Goal: Share content

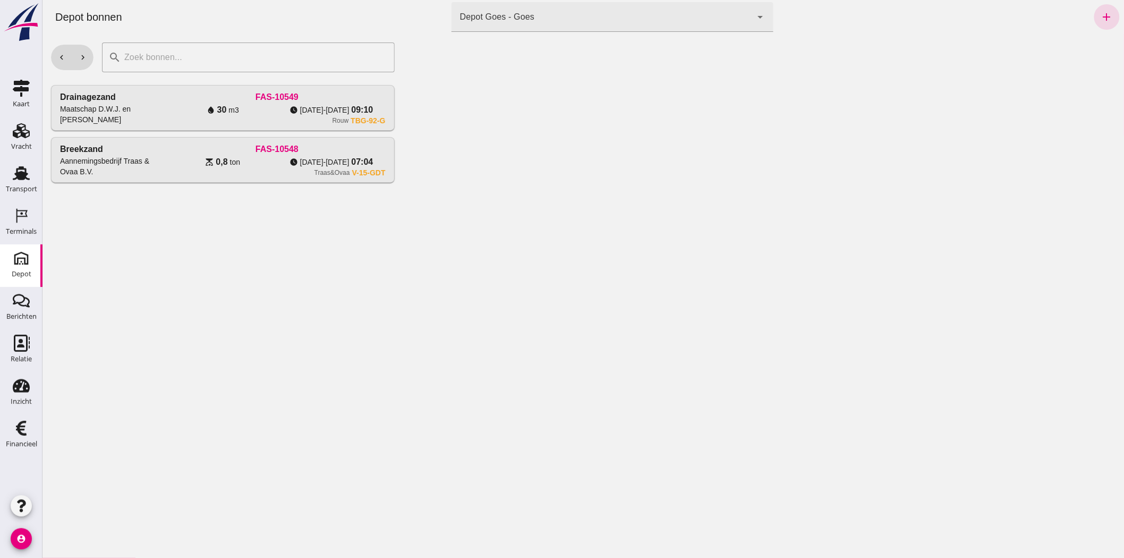
click at [506, 79] on div at bounding box center [763, 296] width 721 height 524
click at [608, 9] on div "Depot Goes - Goes 8d49d884-38cb-411c-a66c-fafb858bb749" at bounding box center [601, 17] width 301 height 30
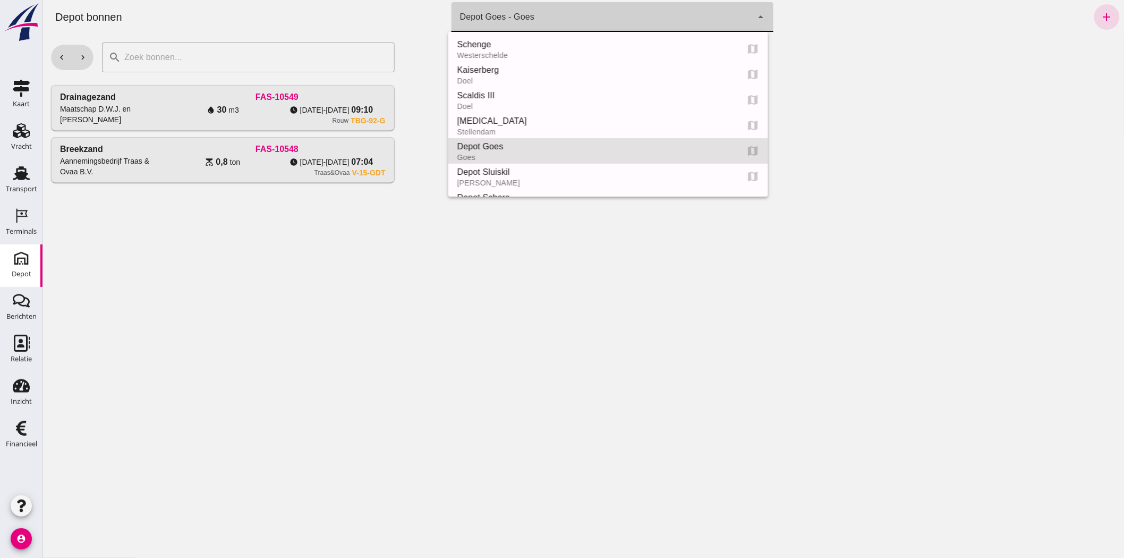
scroll to position [102, 0]
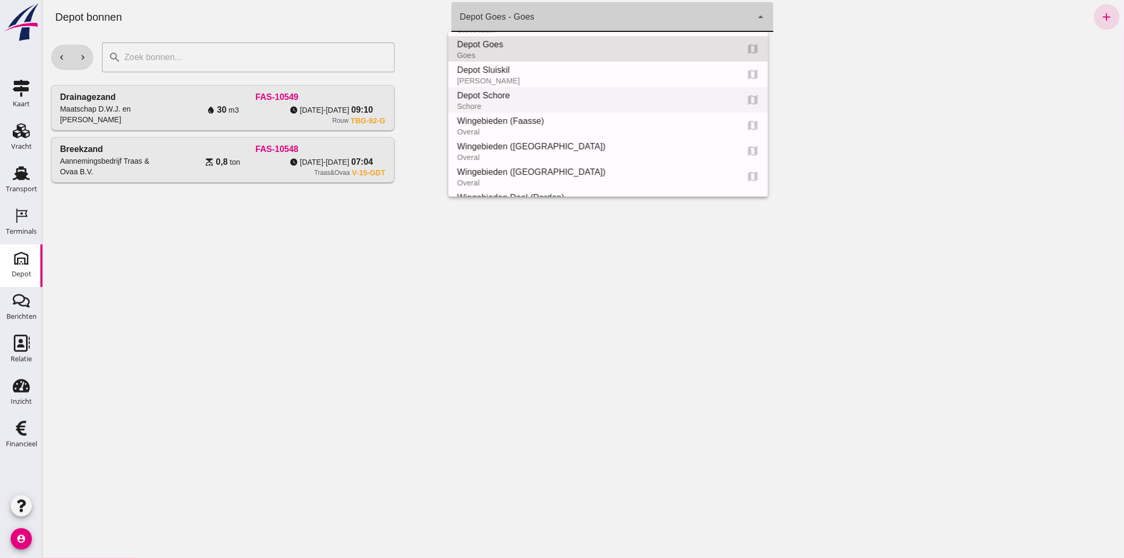
click at [542, 102] on div "Schore" at bounding box center [592, 106] width 273 height 9
type input "da4e762a-ddf1-4556-b2ca-bcf6277de398"
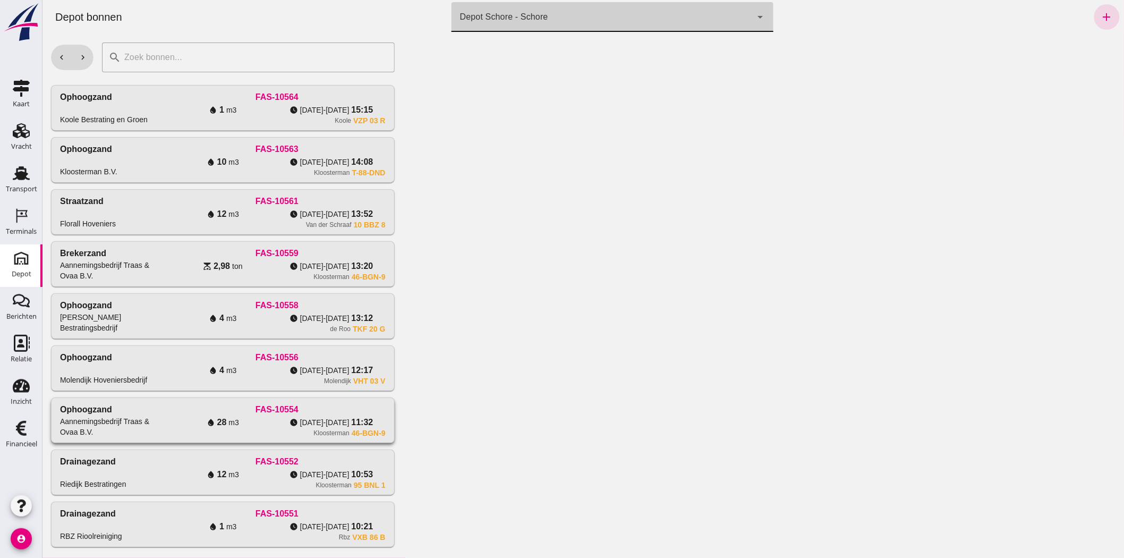
scroll to position [20, 0]
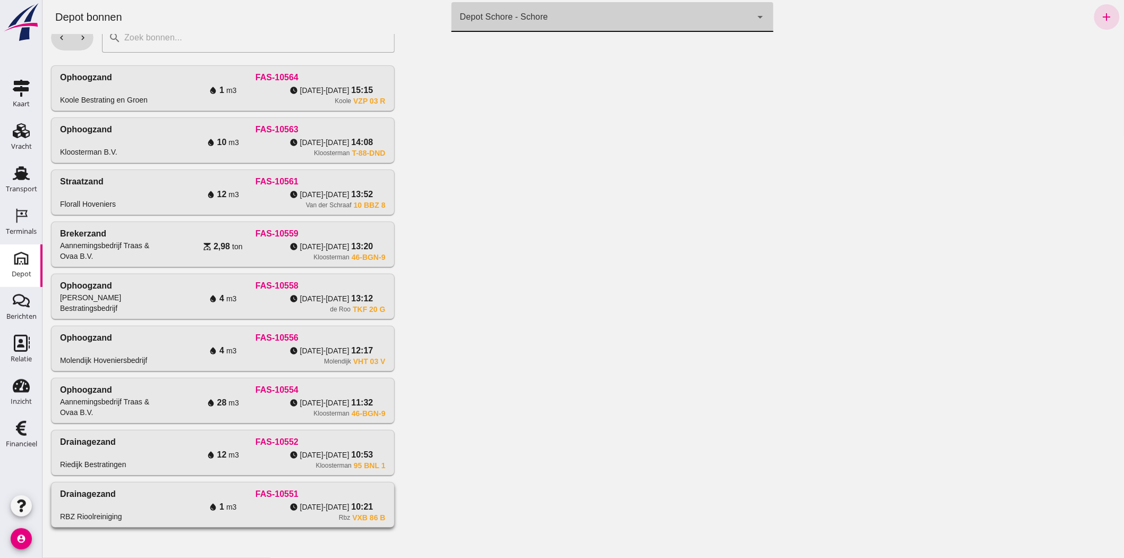
click at [159, 504] on div "Drainagezand RBZ Rioolreiniging" at bounding box center [114, 505] width 108 height 34
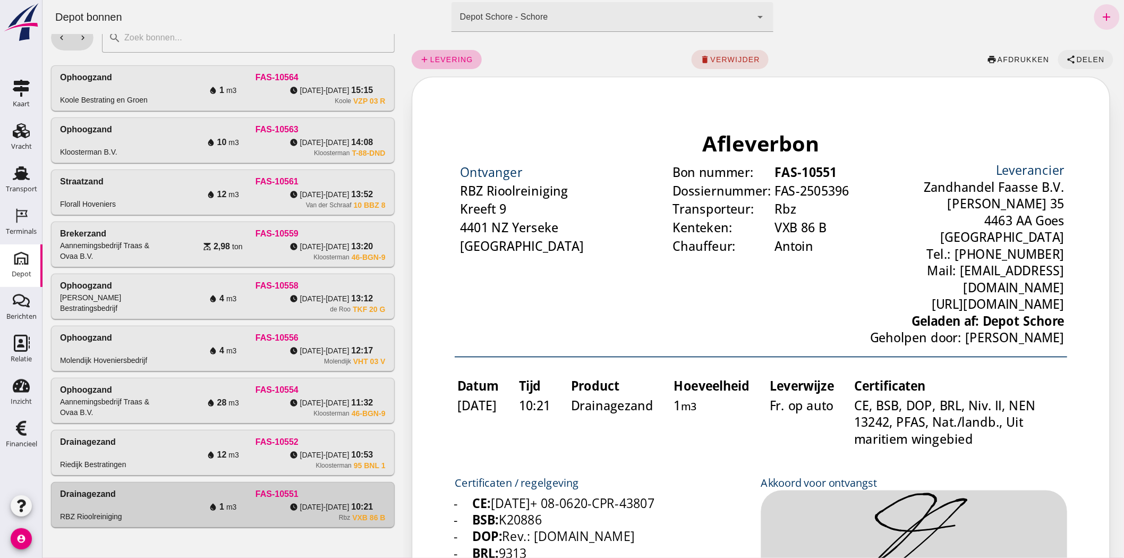
scroll to position [0, 0]
click at [1084, 63] on span "Delen" at bounding box center [1090, 59] width 29 height 9
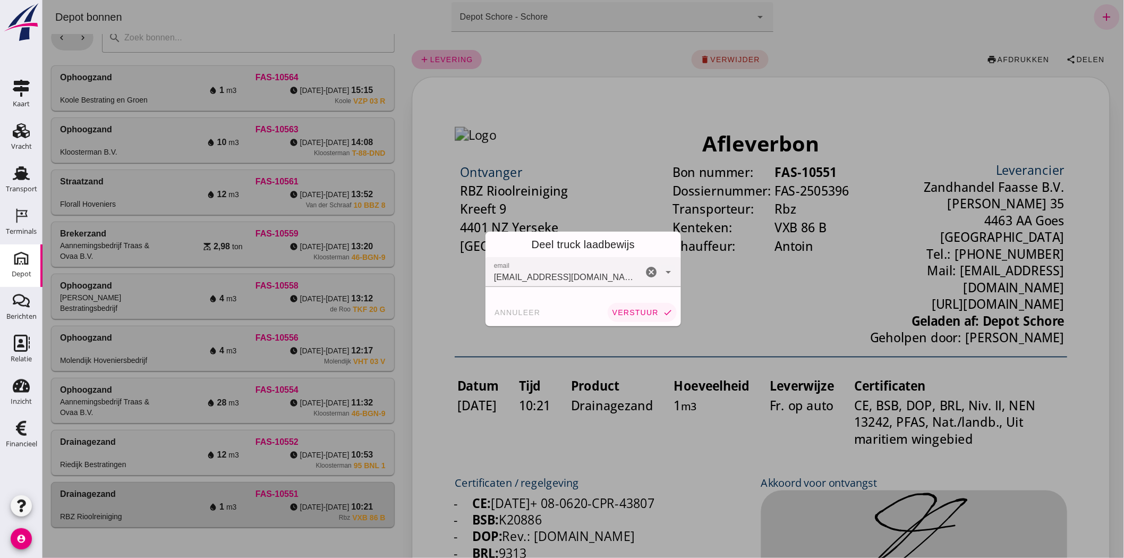
click at [635, 312] on span "verstuur" at bounding box center [635, 312] width 47 height 9
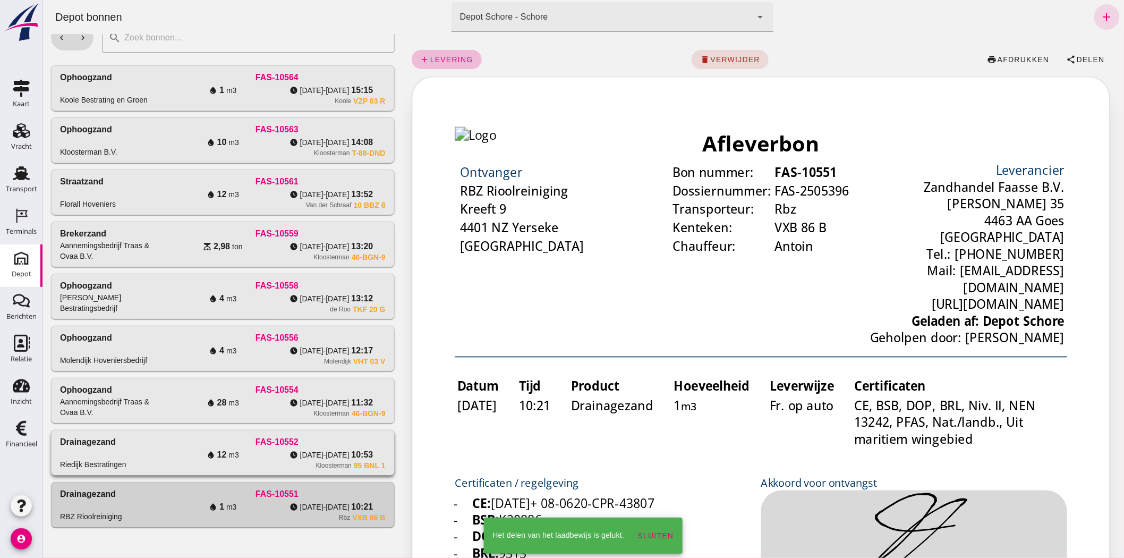
click at [263, 462] on div "Kloosterman 95 BNL 1" at bounding box center [276, 465] width 217 height 9
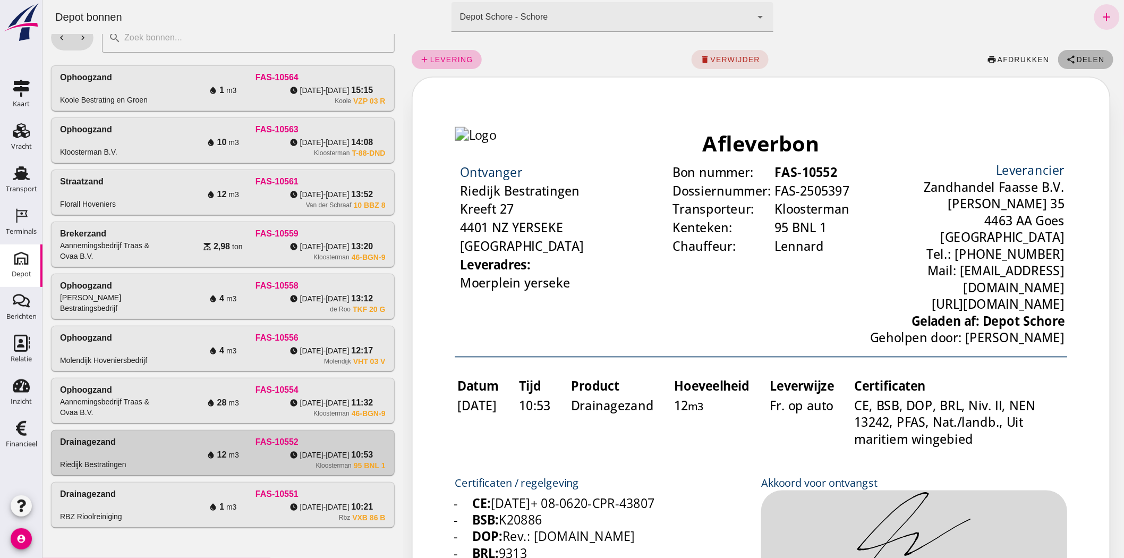
click at [1079, 59] on span "Delen" at bounding box center [1090, 59] width 29 height 9
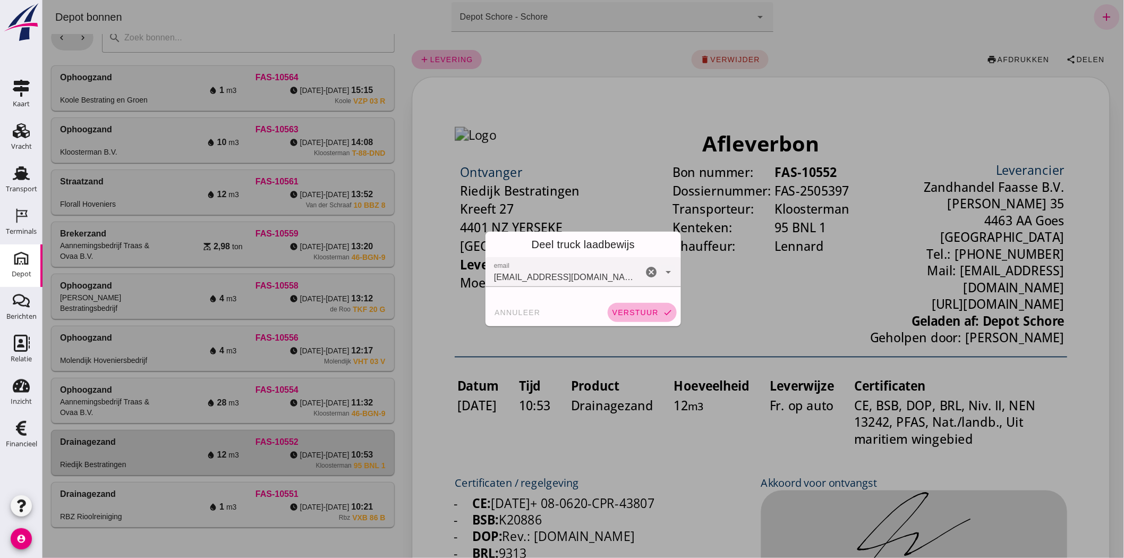
click at [630, 307] on button "verstuur check" at bounding box center [641, 312] width 69 height 19
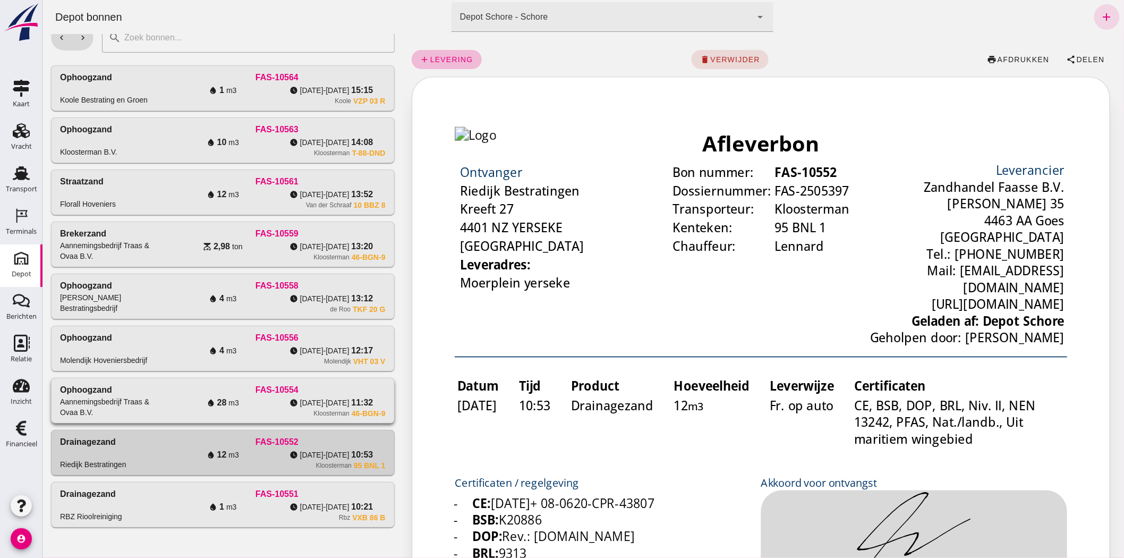
click at [221, 418] on div "Ophoogzand Aannemingsbedrijf Traas & Ovaa B.V. FAS-10554 water_drop 28 m3 watch…" at bounding box center [222, 400] width 343 height 45
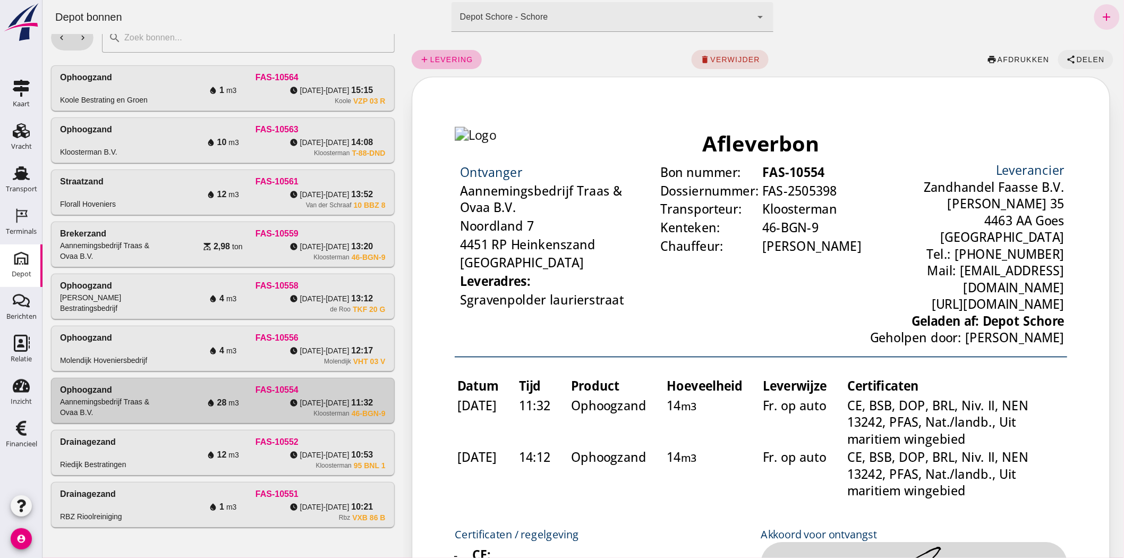
click at [1081, 60] on span "Delen" at bounding box center [1090, 59] width 29 height 9
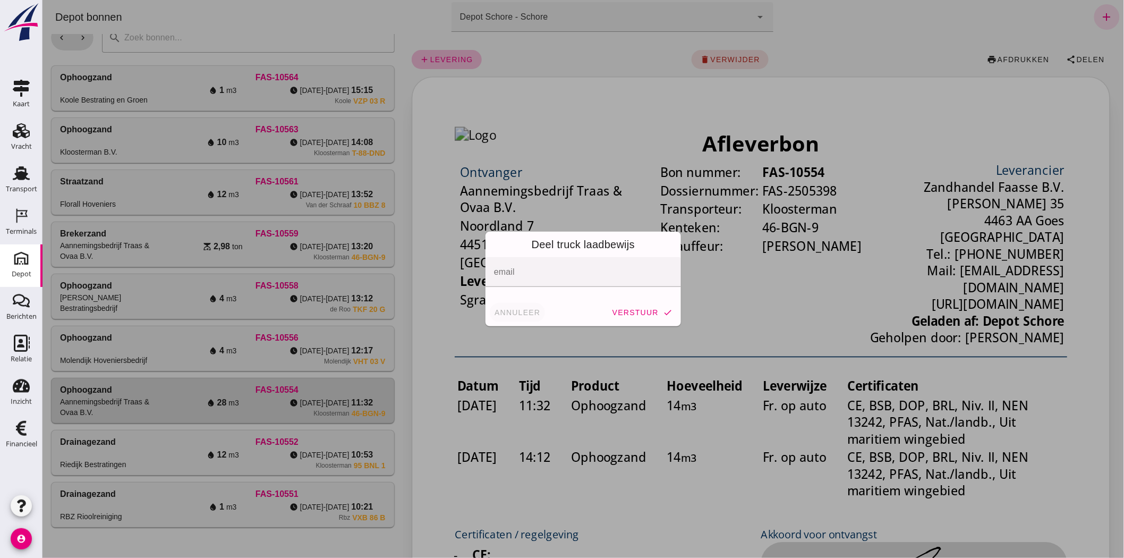
click at [514, 304] on button "annuleer" at bounding box center [516, 312] width 55 height 19
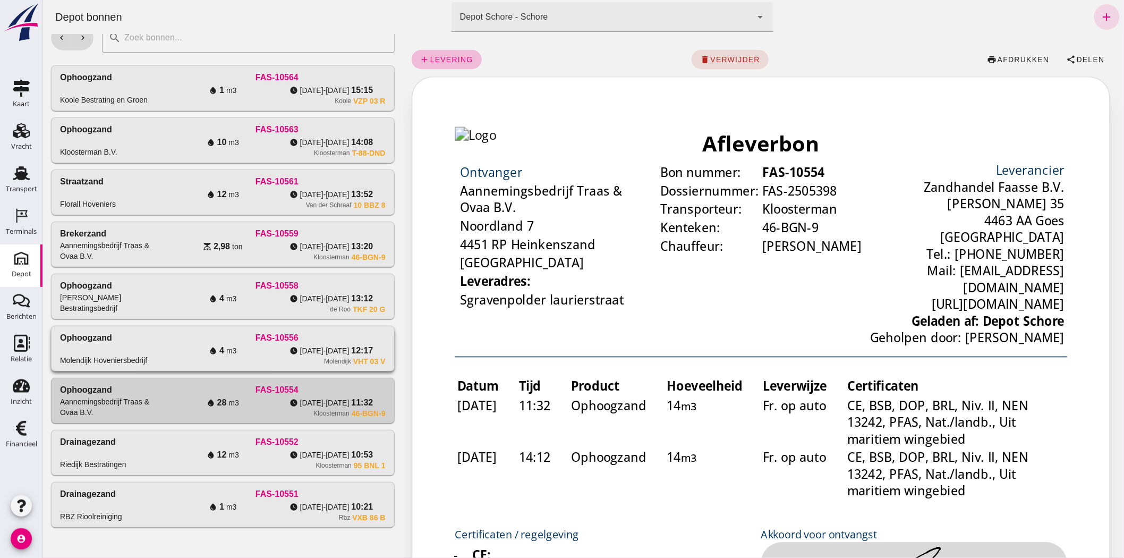
click at [150, 359] on div "Ophoogzand Molendijk Hoveniersbedrijf" at bounding box center [114, 349] width 108 height 34
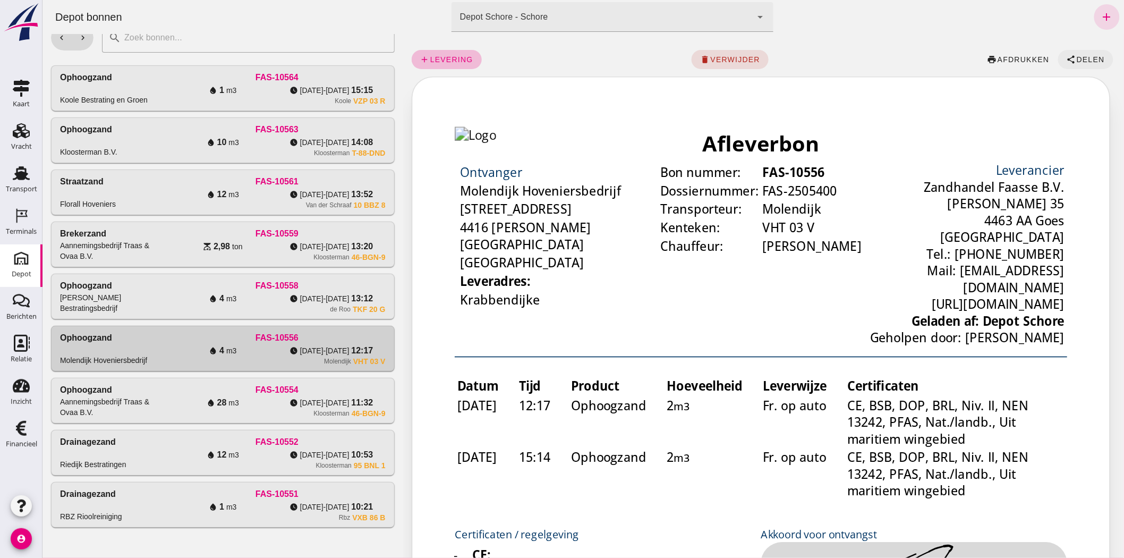
click at [1076, 55] on span "Delen" at bounding box center [1090, 59] width 29 height 9
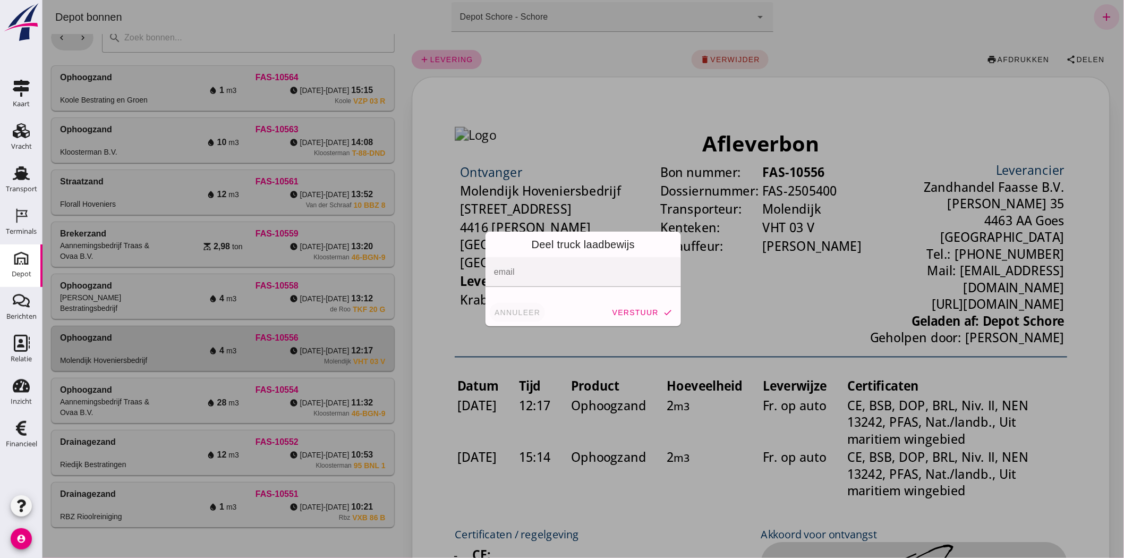
click at [508, 310] on span "annuleer" at bounding box center [517, 312] width 47 height 9
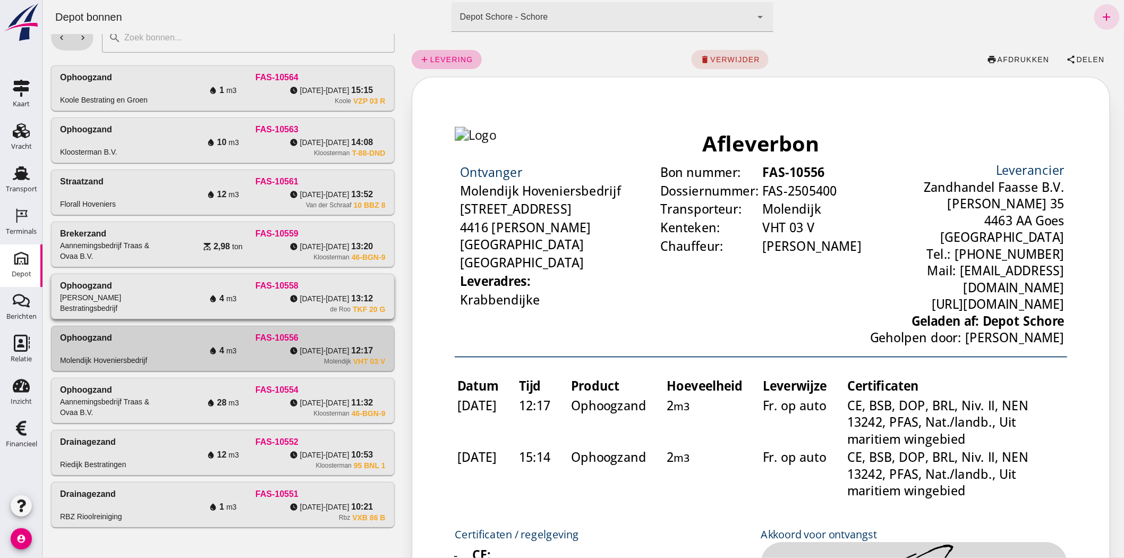
click at [200, 296] on div "water_drop 4 m3" at bounding box center [222, 298] width 108 height 13
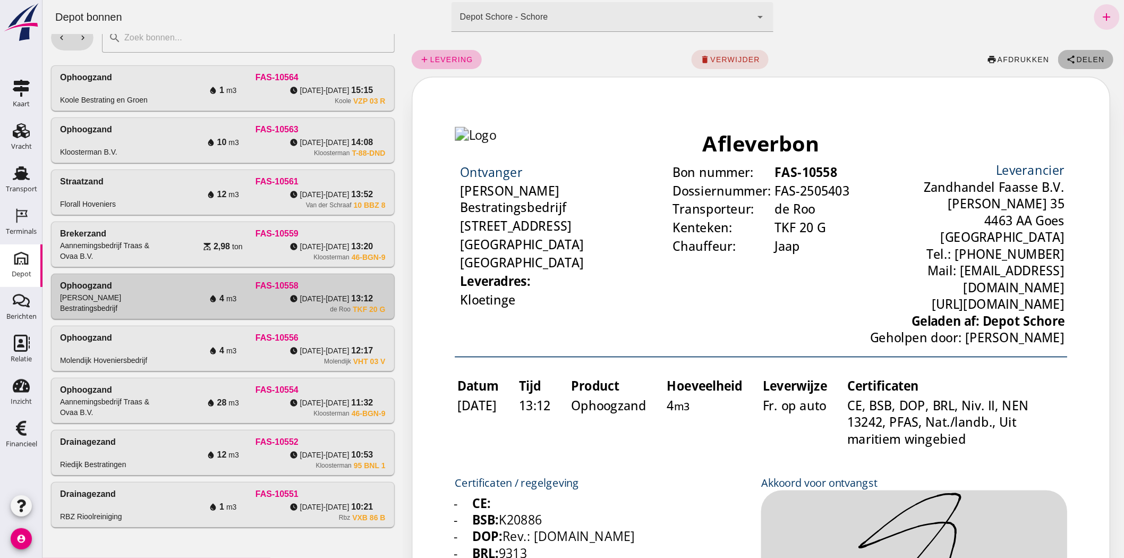
click at [1098, 52] on button "share Delen" at bounding box center [1085, 59] width 55 height 19
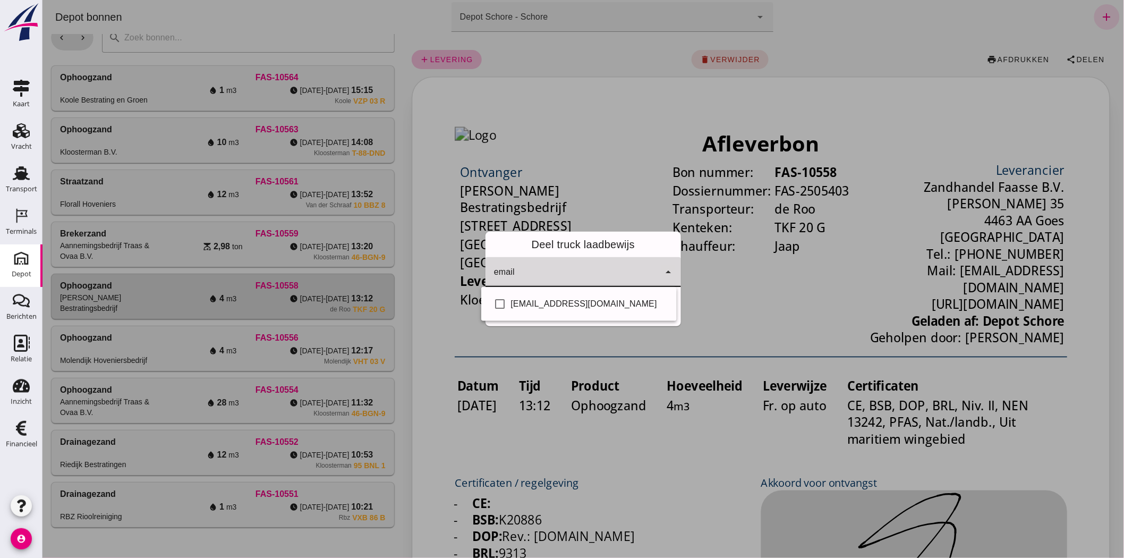
click at [662, 268] on icon "arrow_drop_down" at bounding box center [668, 272] width 13 height 13
click at [609, 303] on div "[EMAIL_ADDRESS][DOMAIN_NAME]" at bounding box center [589, 304] width 157 height 13
checkbox input "true"
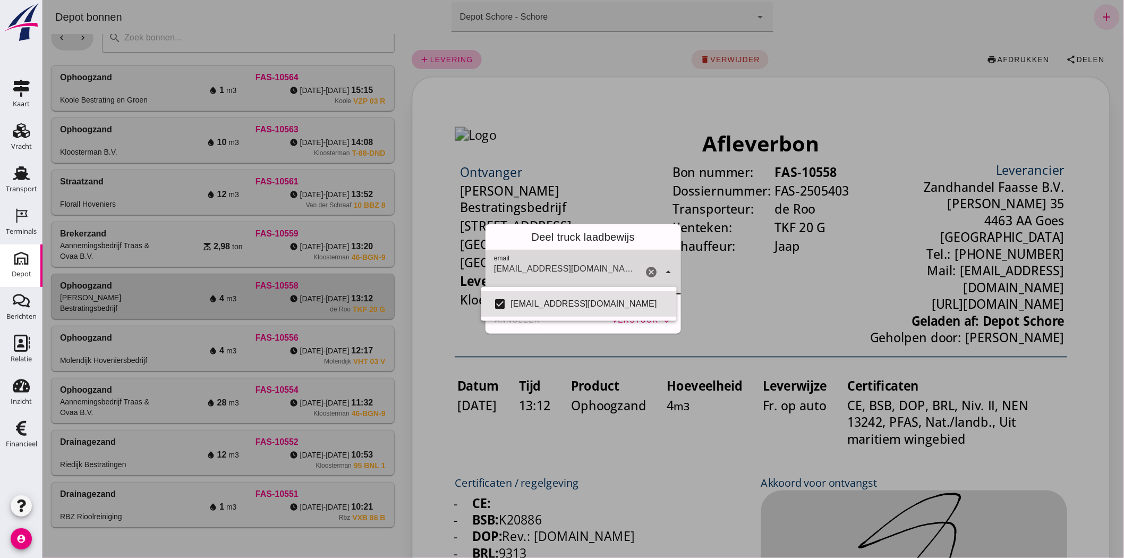
click at [620, 262] on div "[EMAIL_ADDRESS][DOMAIN_NAME]" at bounding box center [563, 272] width 157 height 45
click at [624, 250] on div "Deel truck laadbewijs" at bounding box center [583, 237] width 196 height 26
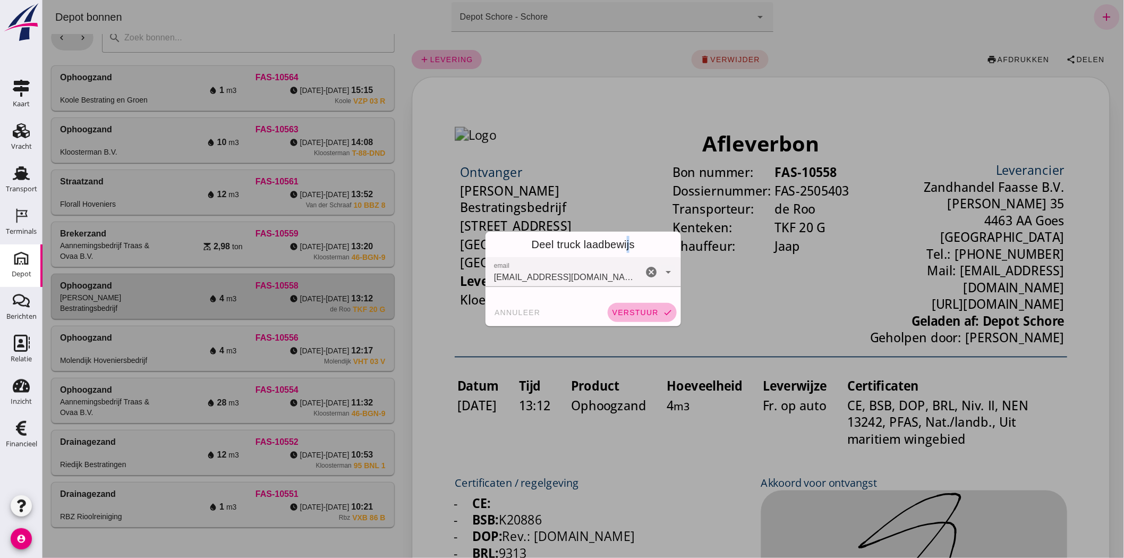
click at [622, 314] on span "verstuur" at bounding box center [635, 312] width 47 height 9
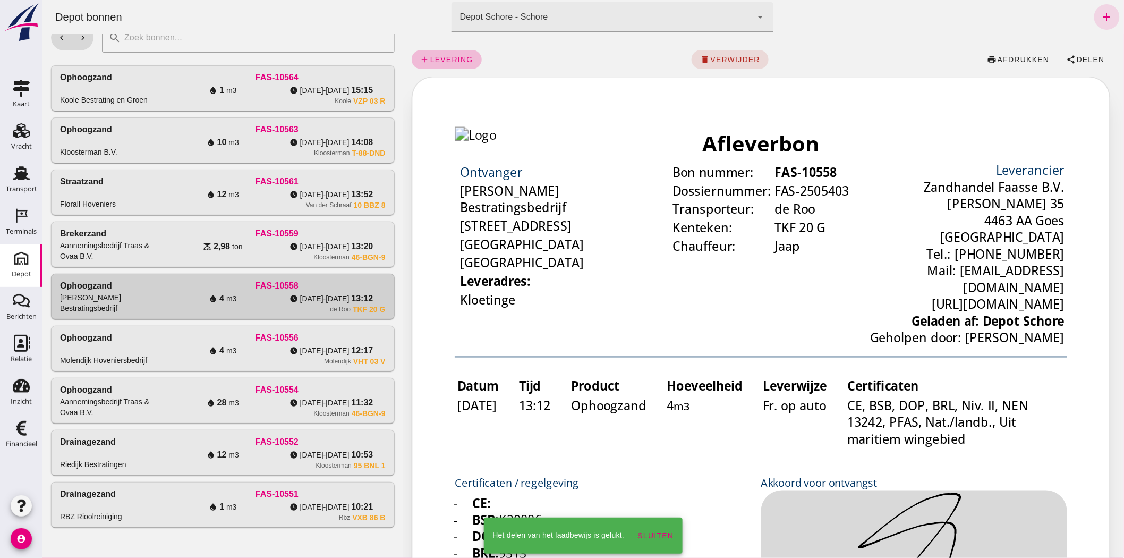
click at [146, 253] on div "Aannemingsbedrijf Traas & Ovaa B.V." at bounding box center [114, 250] width 108 height 21
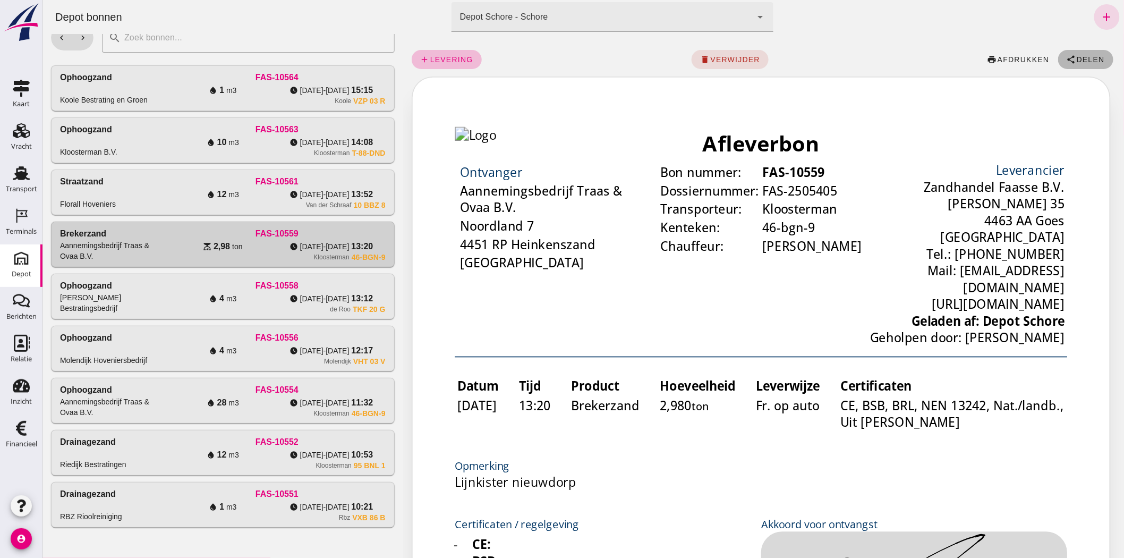
click at [1076, 56] on span "Delen" at bounding box center [1090, 59] width 29 height 9
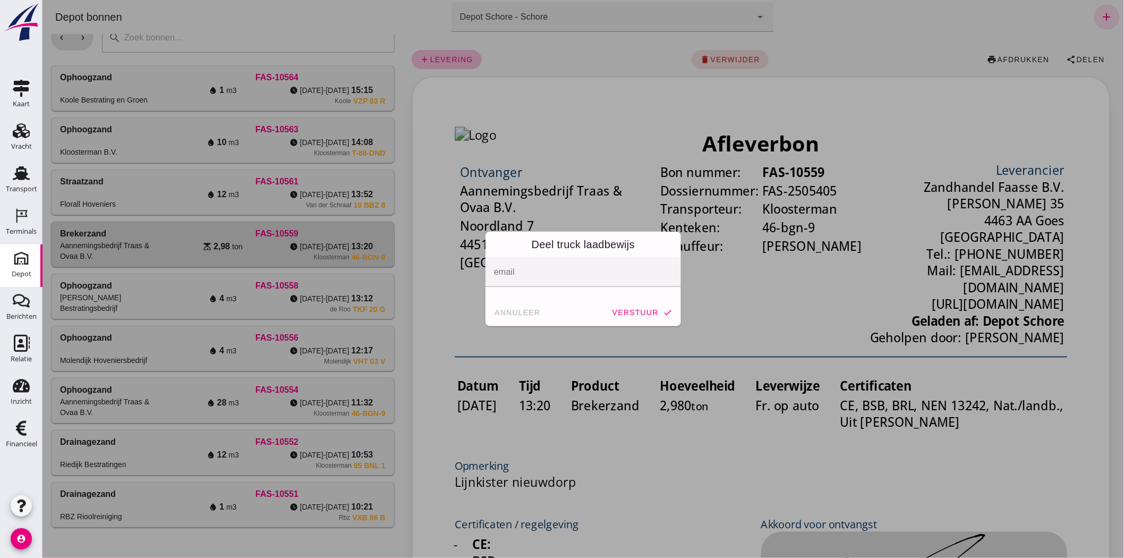
click at [505, 309] on span "annuleer" at bounding box center [517, 312] width 47 height 9
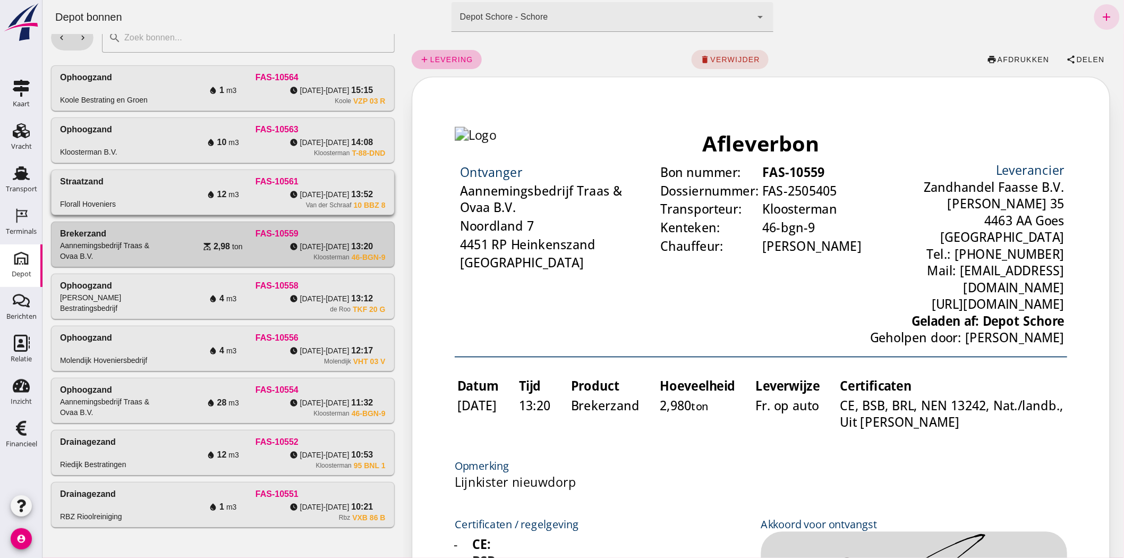
click at [284, 205] on div "Van der Schraaf 10 BBZ 8" at bounding box center [276, 205] width 217 height 9
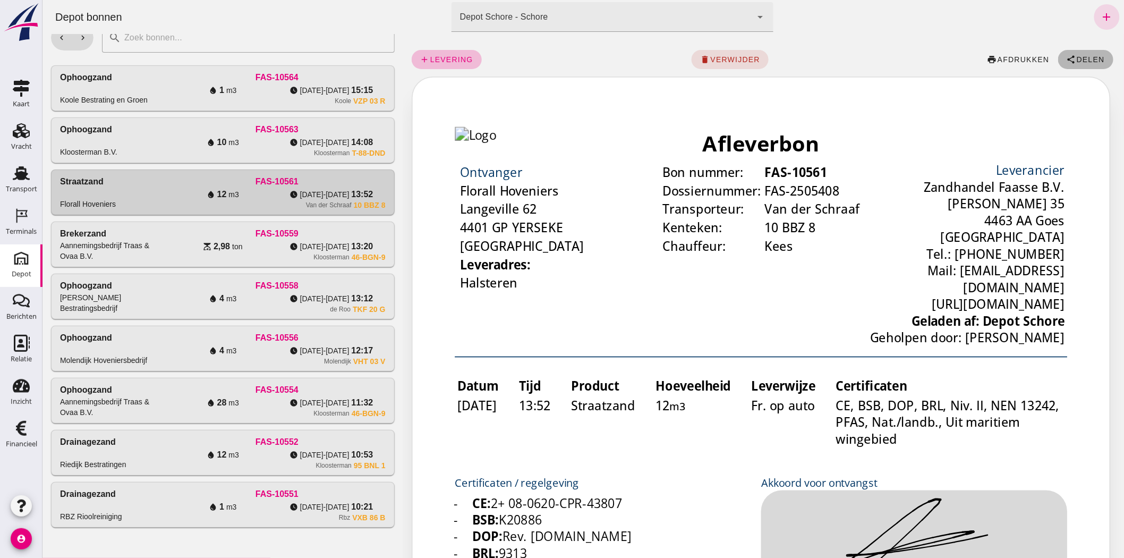
click at [1068, 56] on span "share Delen" at bounding box center [1086, 60] width 38 height 10
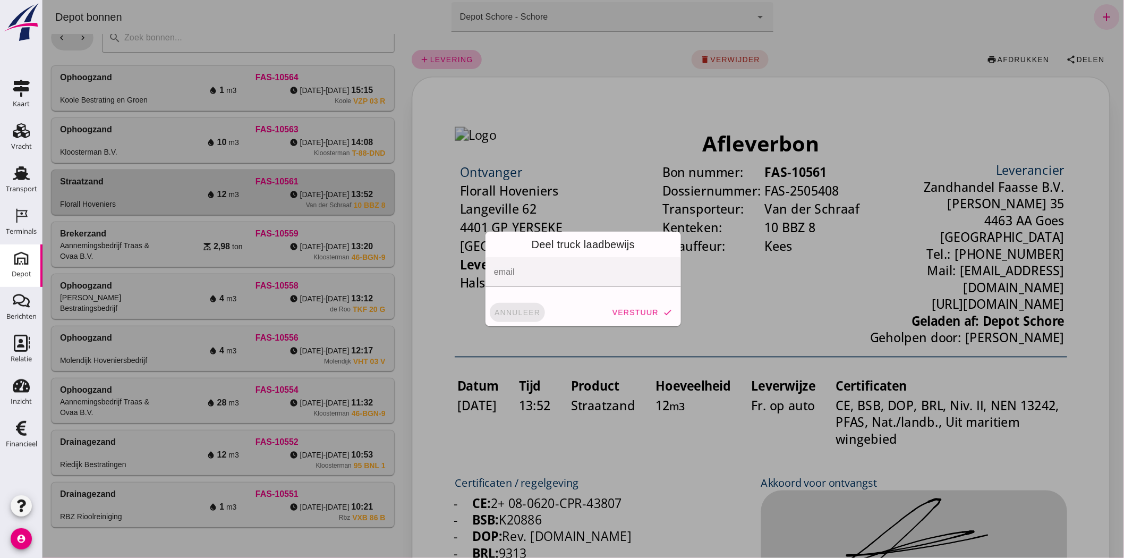
click at [526, 315] on span "annuleer" at bounding box center [517, 312] width 47 height 9
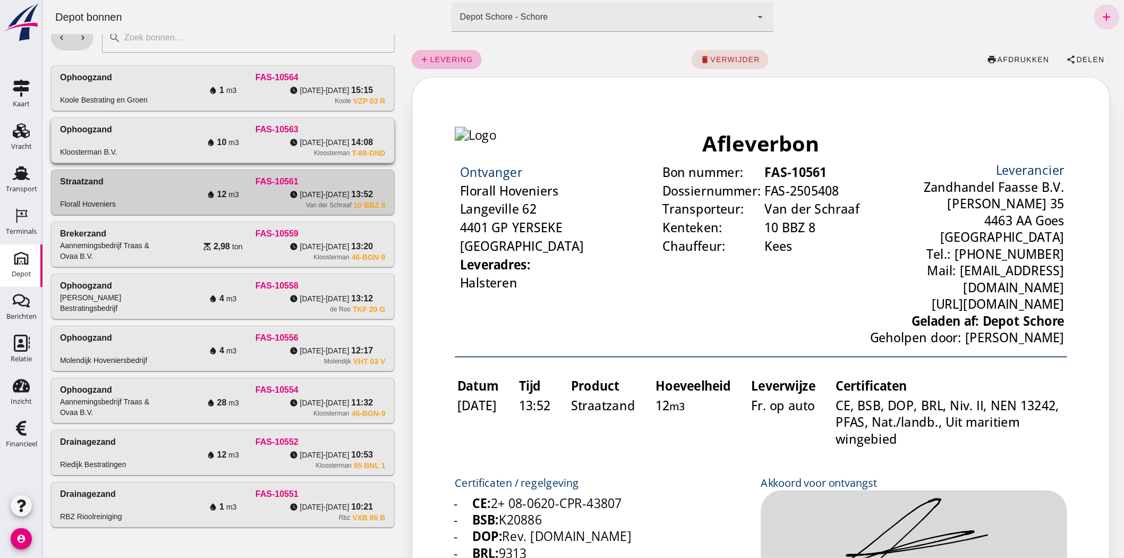
click at [320, 136] on div "watch_later [DATE]-[DATE] 14:08" at bounding box center [330, 142] width 108 height 13
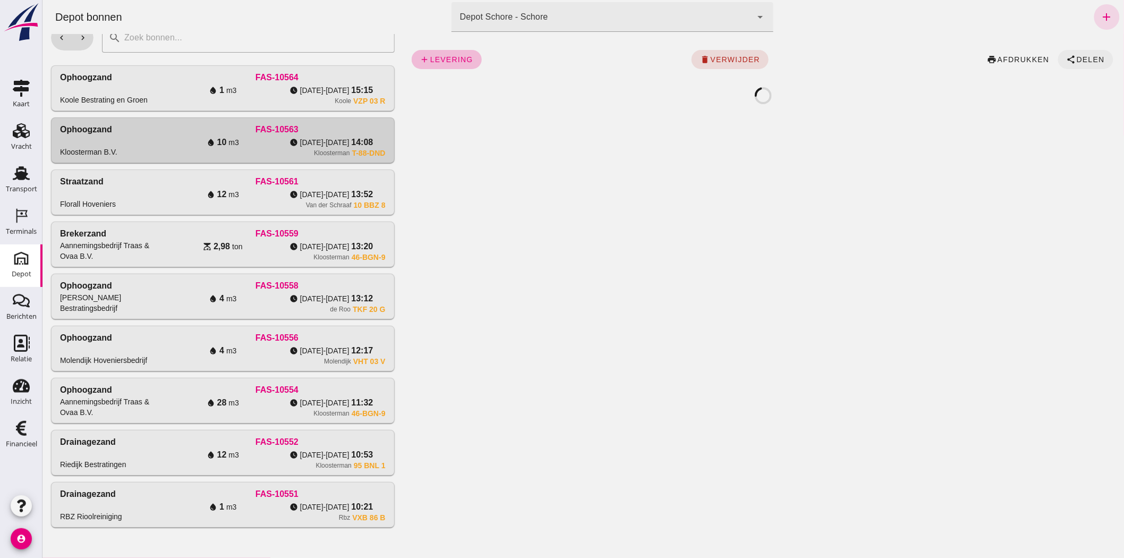
click at [1094, 58] on span "Delen" at bounding box center [1090, 59] width 29 height 9
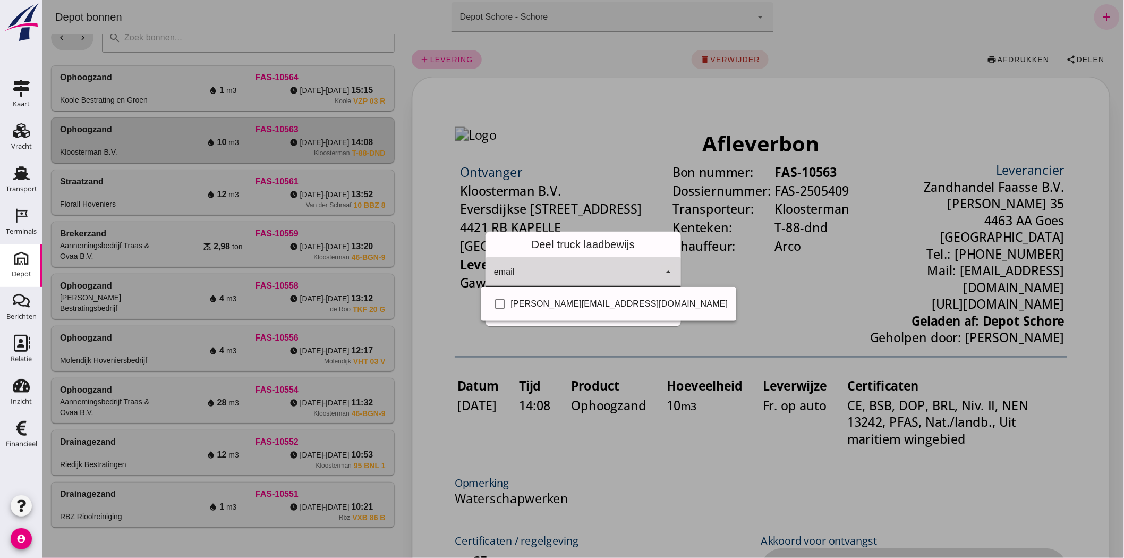
click at [662, 274] on icon "arrow_drop_down" at bounding box center [668, 272] width 13 height 13
click at [606, 304] on div "[PERSON_NAME][EMAIL_ADDRESS][DOMAIN_NAME]" at bounding box center [619, 304] width 217 height 13
checkbox input "true"
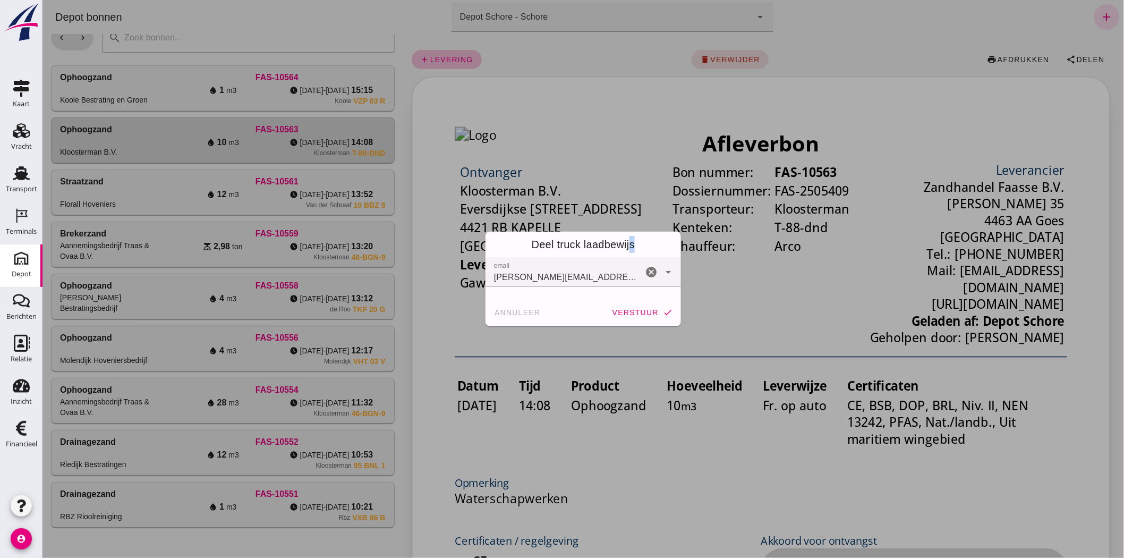
click at [628, 246] on div "Deel truck laadbewijs" at bounding box center [583, 245] width 196 height 26
click at [635, 311] on span "verstuur" at bounding box center [635, 312] width 47 height 9
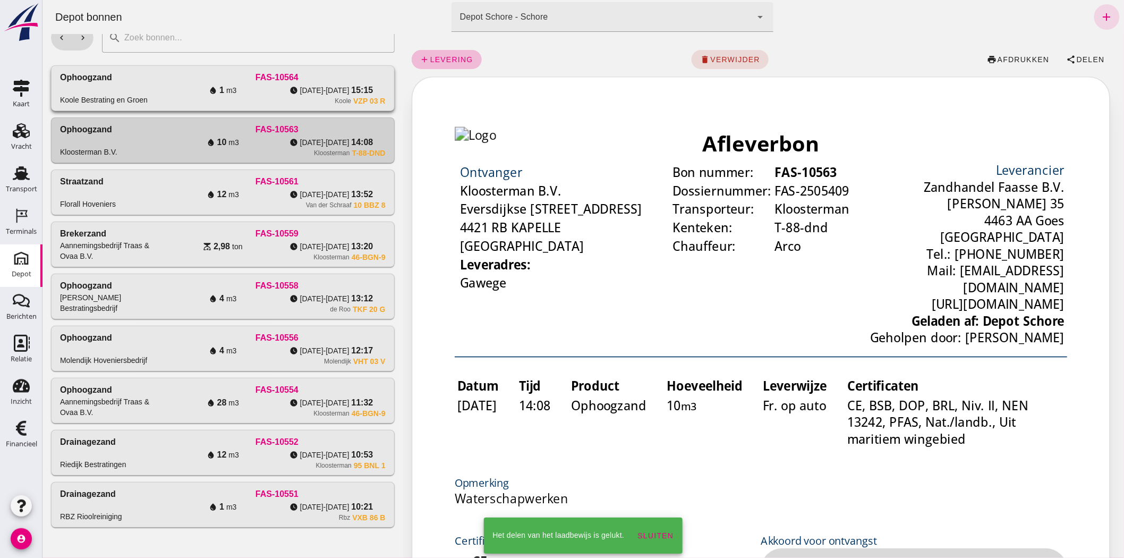
click at [270, 91] on div "water_drop 1 m3" at bounding box center [222, 90] width 108 height 13
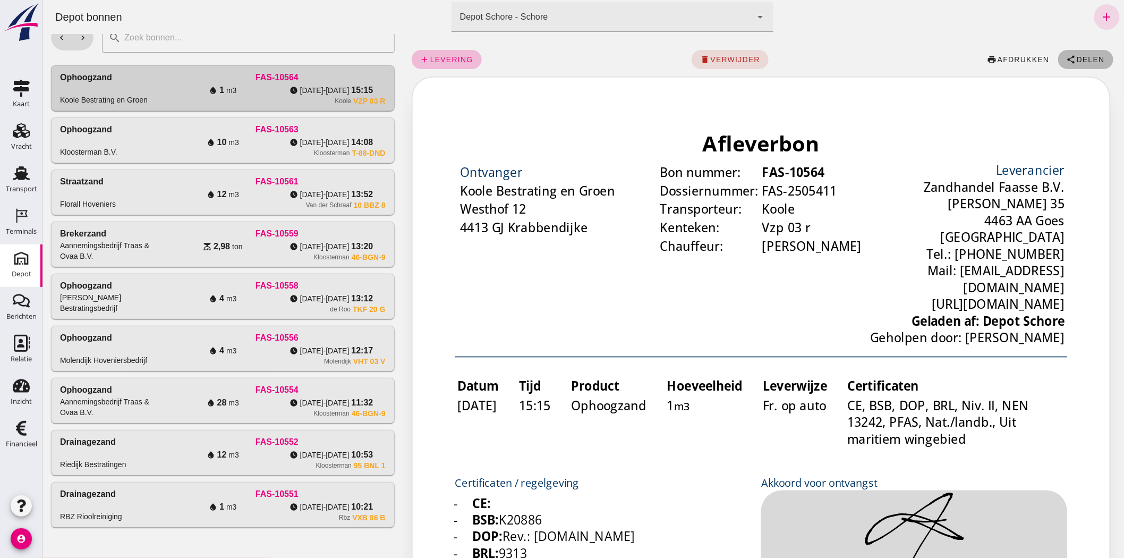
click at [1088, 61] on span "Delen" at bounding box center [1090, 59] width 29 height 9
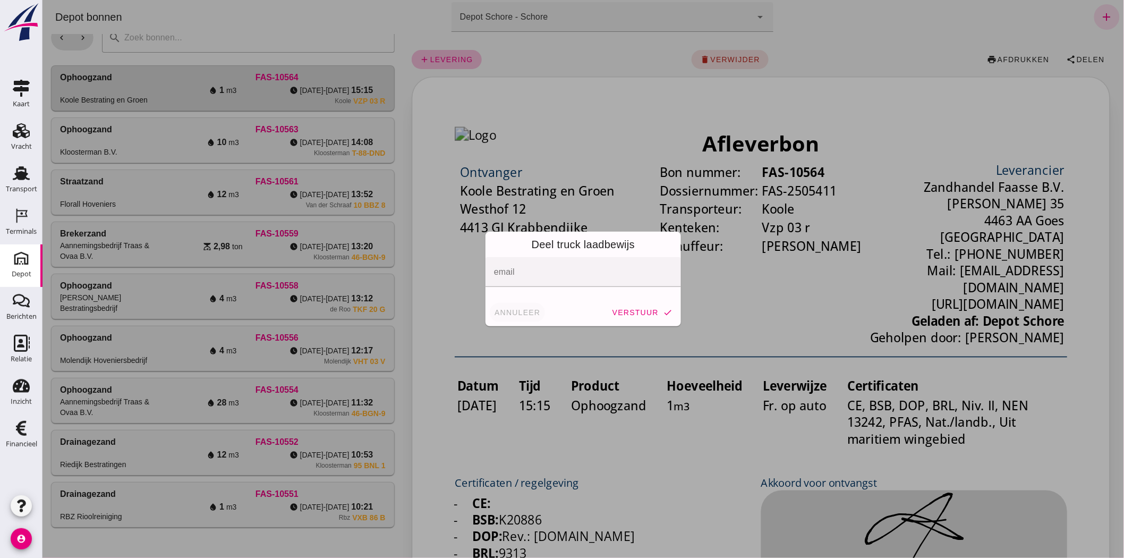
click at [517, 311] on span "annuleer" at bounding box center [517, 312] width 47 height 9
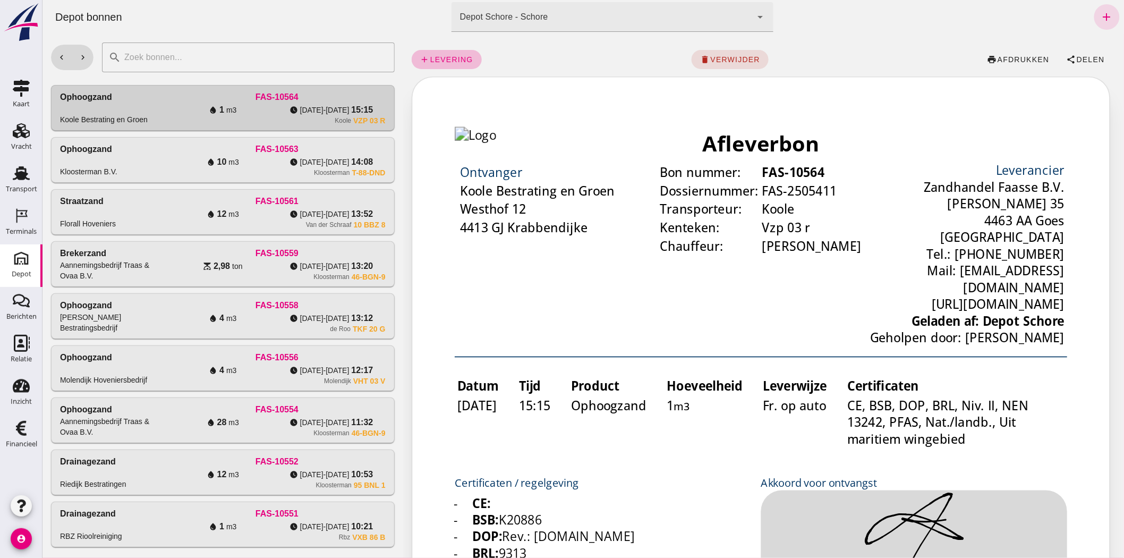
drag, startPoint x: 953, startPoint y: 29, endPoint x: 843, endPoint y: 31, distance: 110.0
click at [952, 29] on div "chevron_left [GEOGRAPHIC_DATA] Schore - Schore da4e762a-ddf1-4556-b2ca-bcf6277d…" at bounding box center [582, 17] width 1073 height 34
click at [14, 218] on icon "Terminals" at bounding box center [21, 215] width 17 height 17
